Goal: Task Accomplishment & Management: Manage account settings

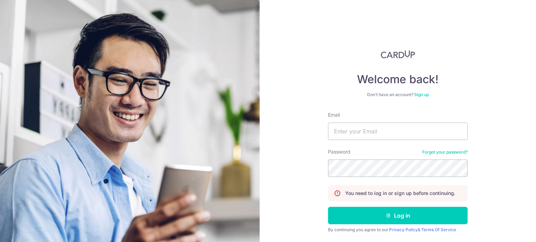
type input "[EMAIL_ADDRESS][DOMAIN_NAME]"
click at [328, 207] on button "Log in" at bounding box center [398, 215] width 140 height 17
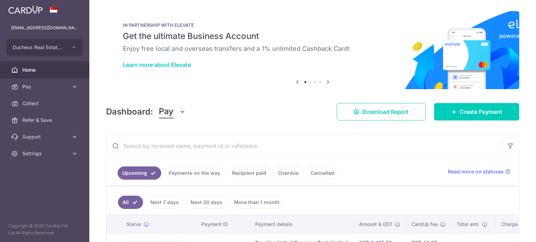
scroll to position [148, 0]
